Goal: Information Seeking & Learning: Learn about a topic

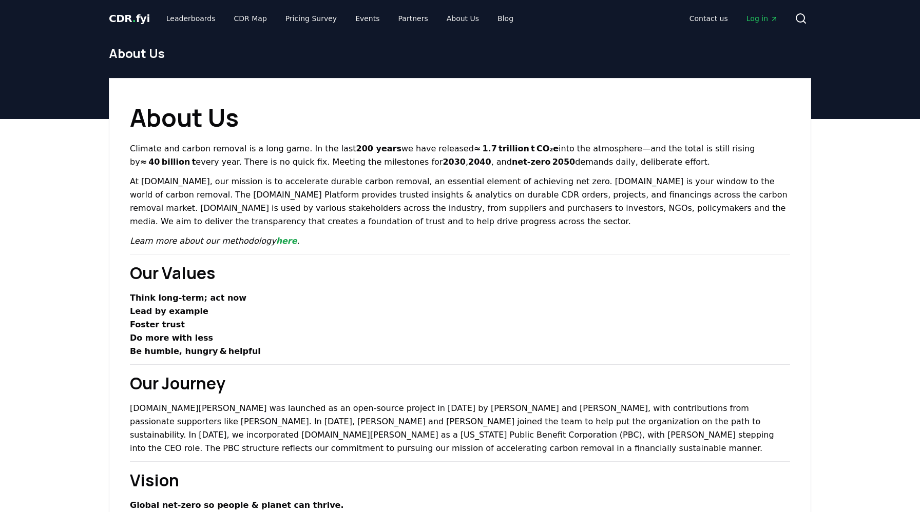
scroll to position [714, 0]
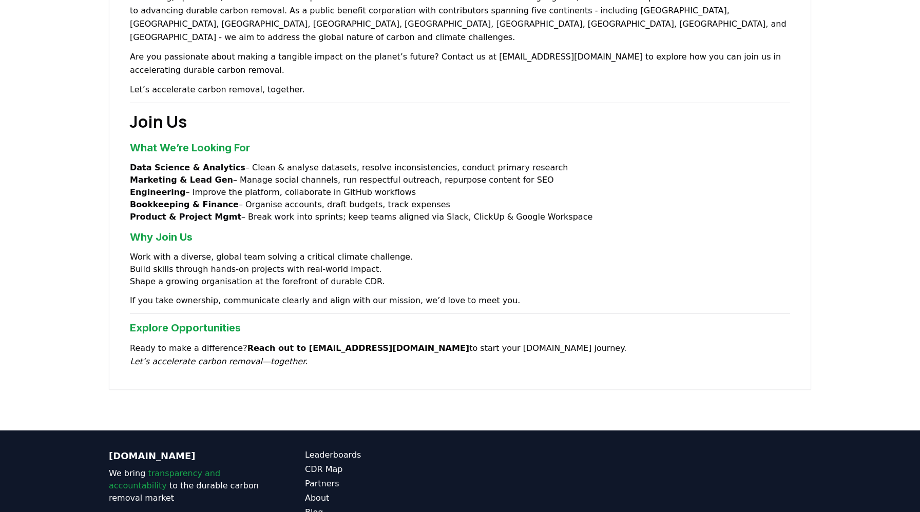
click at [203, 140] on h3 "What We’re Looking For" at bounding box center [460, 147] width 660 height 15
click at [180, 162] on li "Data Science & Analytics – Clean & analyse datasets, resolve inconsistencies, c…" at bounding box center [460, 168] width 660 height 12
click at [165, 175] on strong "Marketing & Lead Gen" at bounding box center [181, 180] width 103 height 10
click at [161, 199] on li "Bookkeeping & Finance – Organise accounts, draft budgets, track expenses" at bounding box center [460, 205] width 660 height 12
click at [157, 212] on strong "Product & Project Mgmt" at bounding box center [185, 217] width 111 height 10
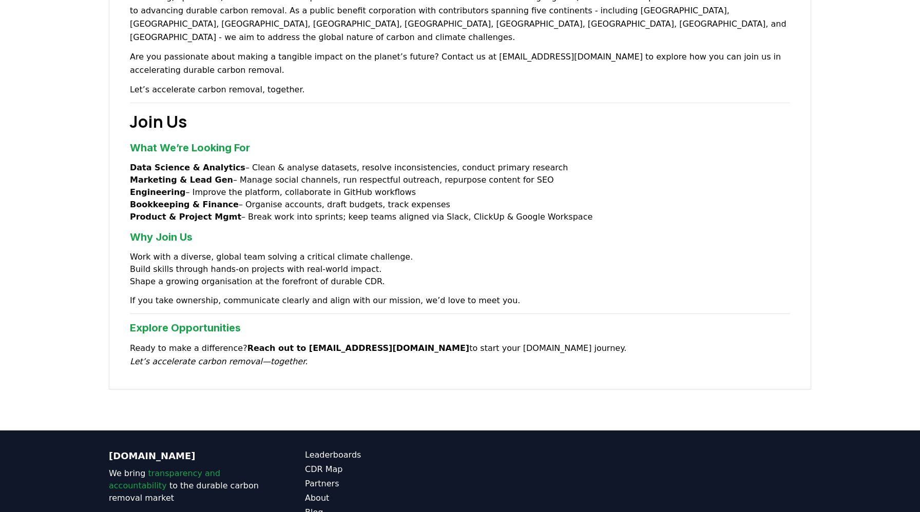
click at [156, 212] on strong "Product & Project Mgmt" at bounding box center [185, 217] width 111 height 10
click at [150, 200] on strong "Bookkeeping & Finance" at bounding box center [184, 205] width 109 height 10
click at [152, 187] on strong "Engineering" at bounding box center [158, 192] width 56 height 10
click at [143, 175] on strong "Marketing & Lead Gen" at bounding box center [181, 180] width 103 height 10
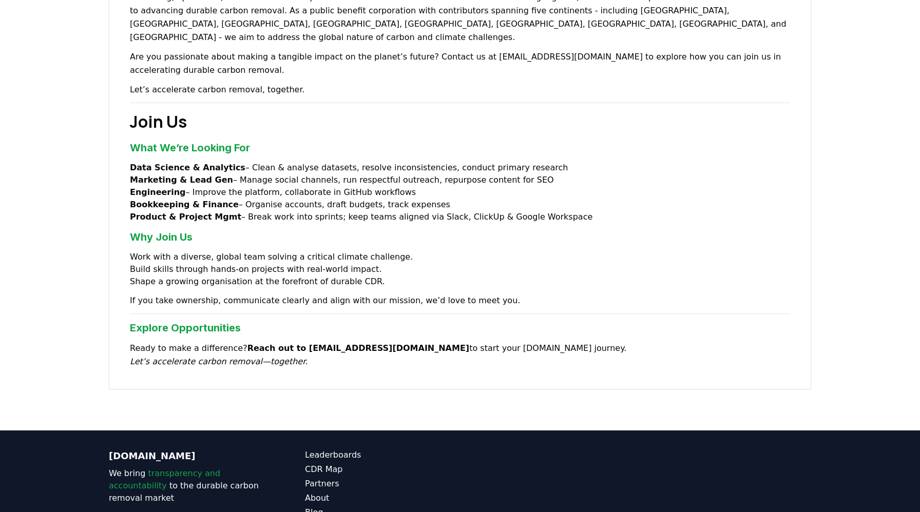
click at [139, 163] on strong "Data Science & Analytics" at bounding box center [188, 168] width 116 height 10
click at [145, 187] on strong "Engineering" at bounding box center [158, 192] width 56 height 10
click at [145, 200] on strong "Bookkeeping & Finance" at bounding box center [184, 205] width 109 height 10
click at [152, 229] on h3 "Why Join Us" at bounding box center [460, 236] width 660 height 15
